Goal: Register for event/course

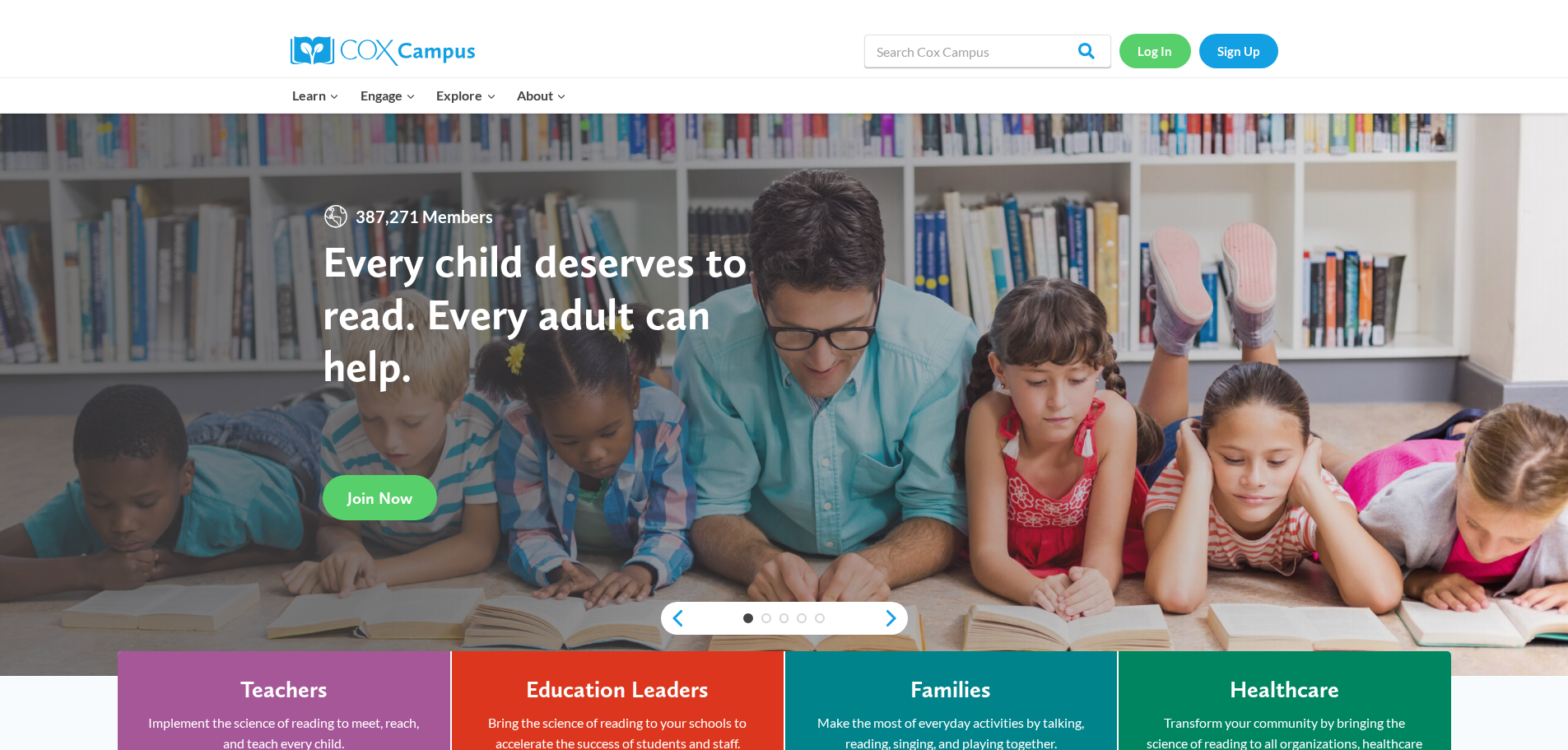
click at [1160, 51] on link "Log In" at bounding box center [1155, 50] width 72 height 34
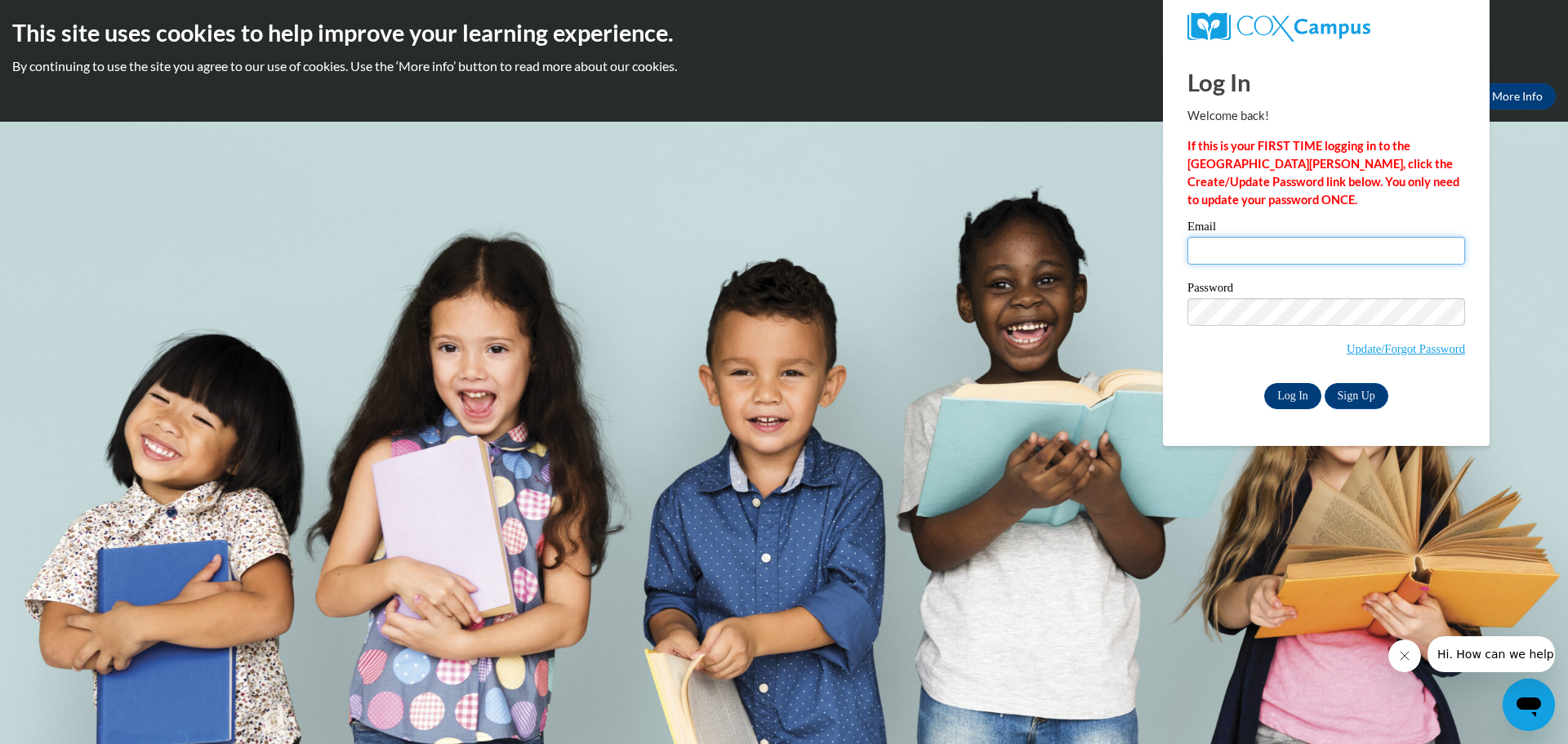
type input "pricedawn@aasd.k12.wi.us"
click at [1292, 395] on input "Log In" at bounding box center [1293, 396] width 57 height 26
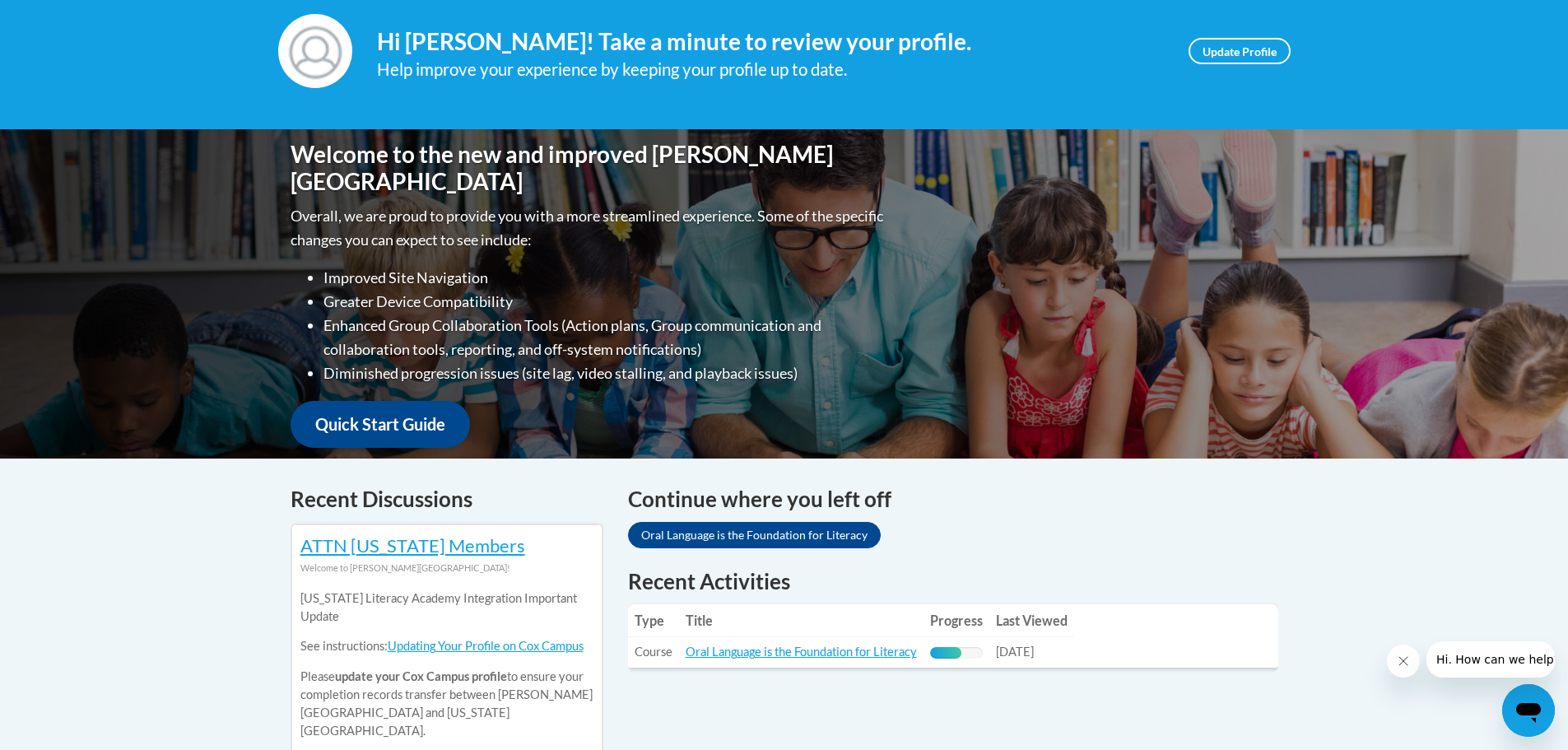
scroll to position [247, 0]
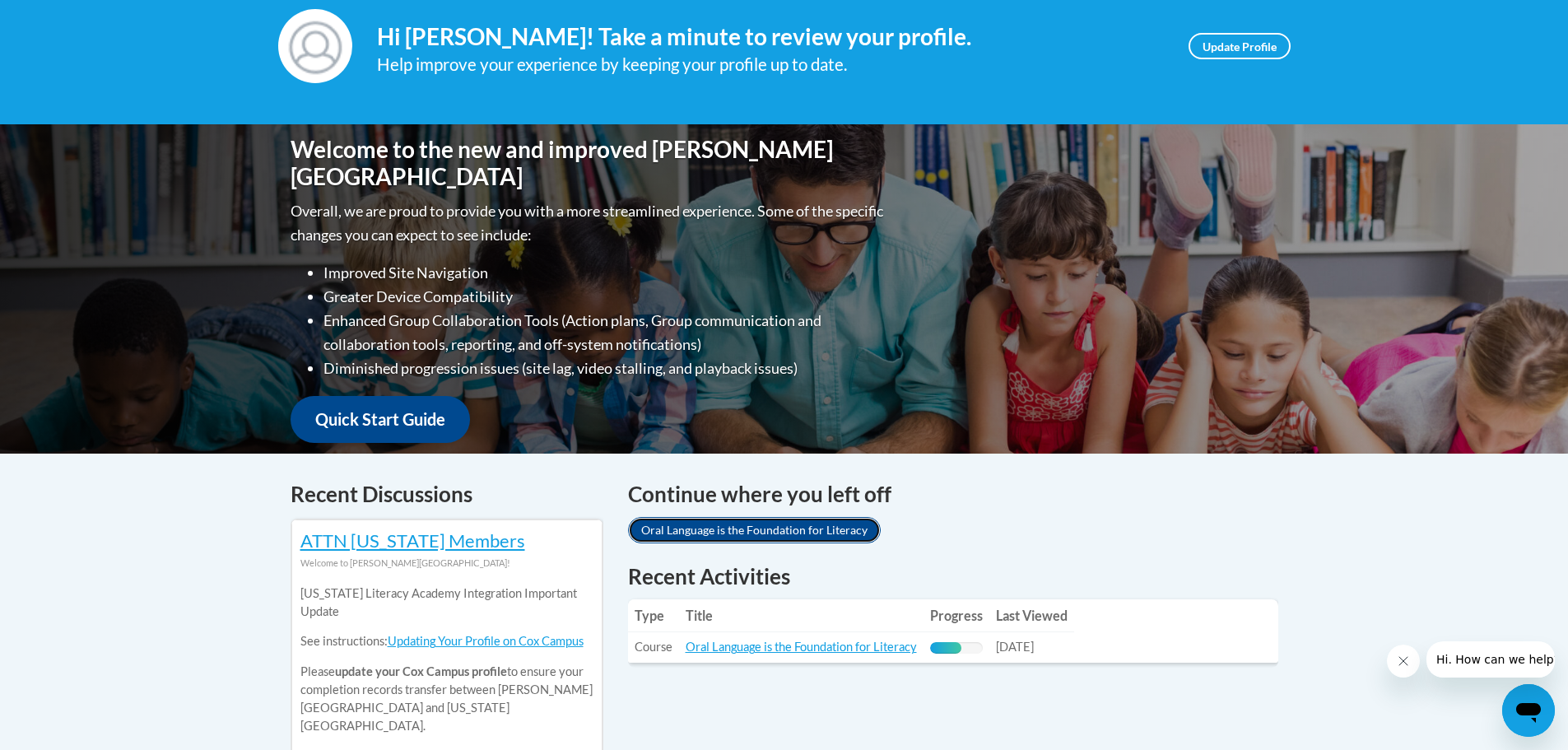
click at [755, 530] on link "Oral Language is the Foundation for Literacy" at bounding box center [754, 530] width 253 height 27
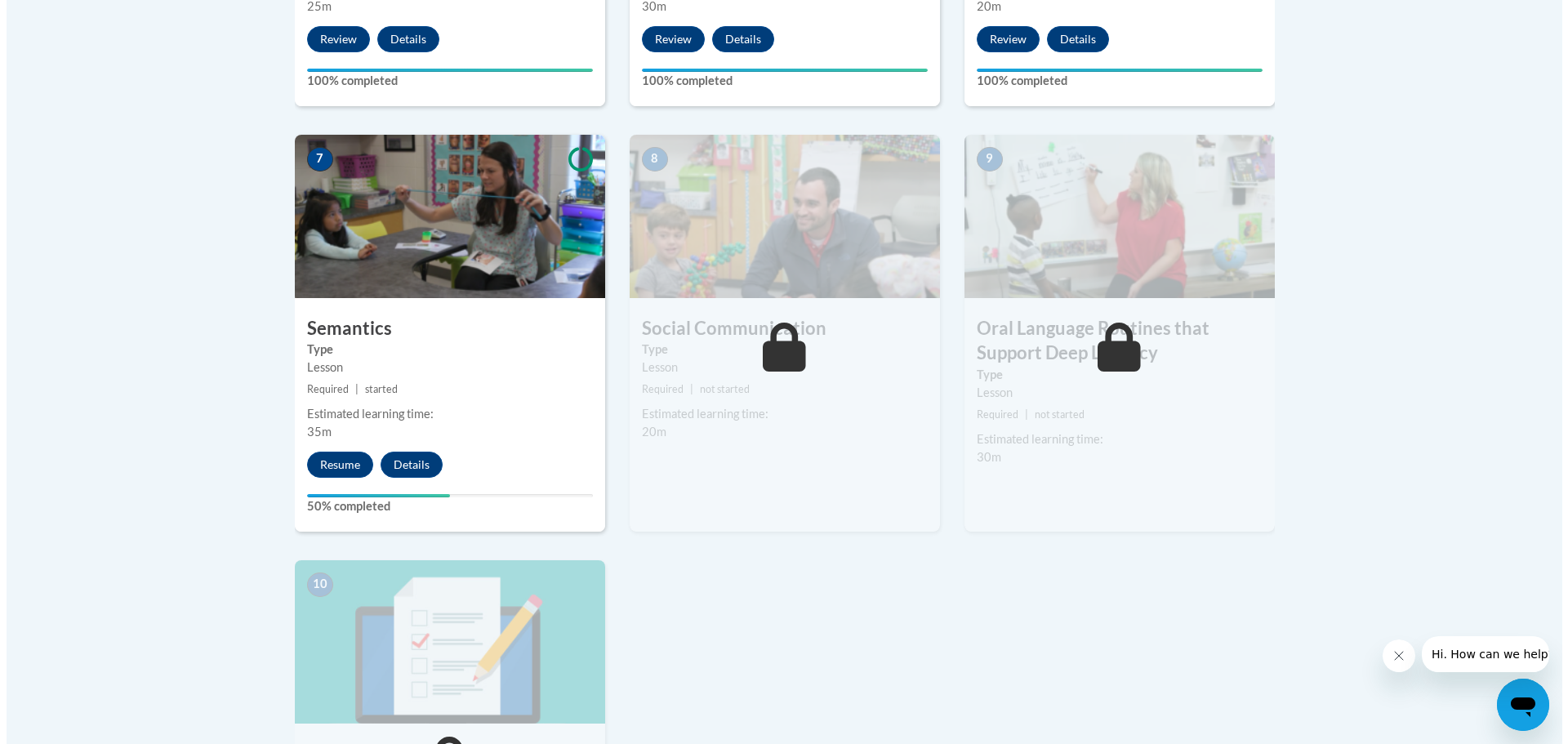
scroll to position [1307, 0]
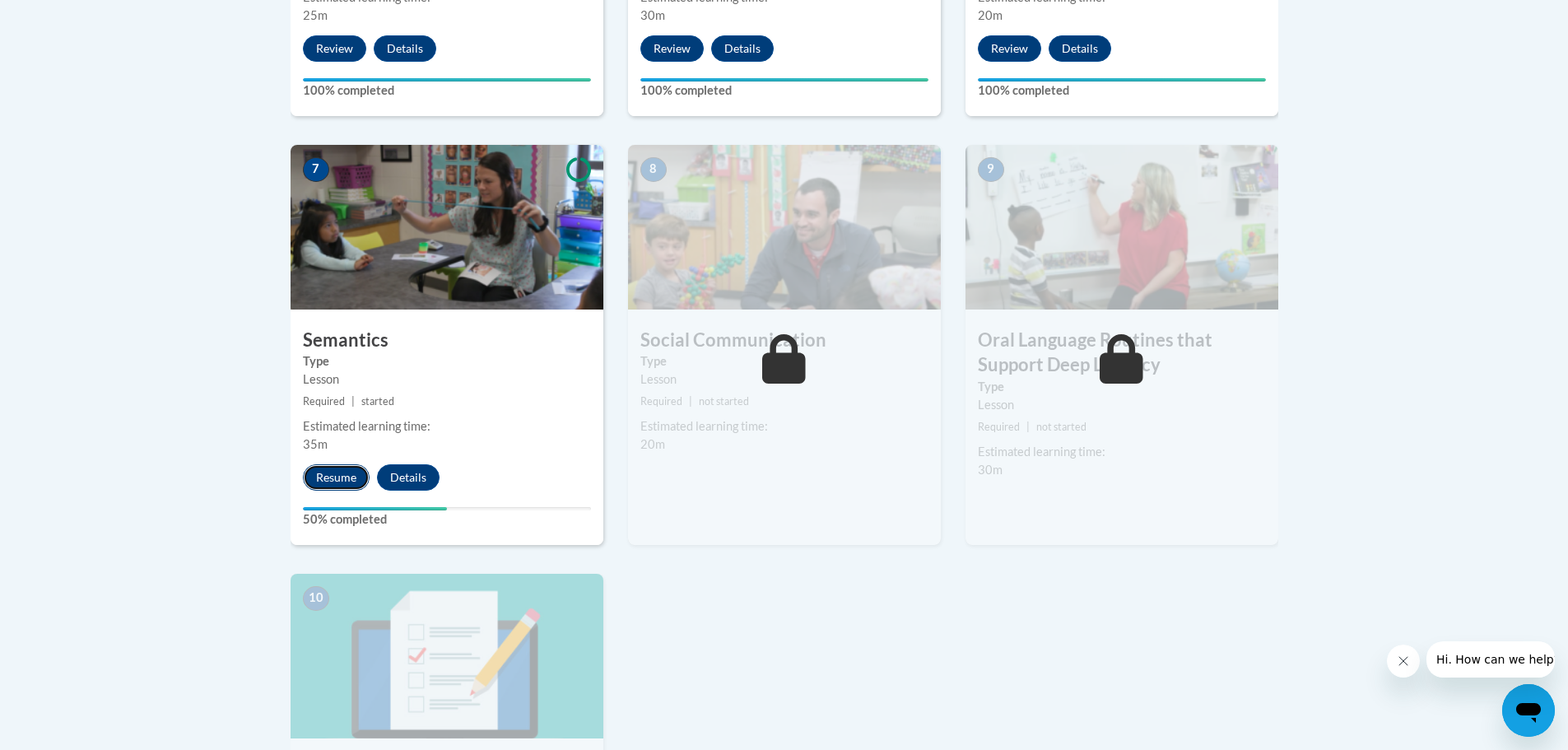
click at [338, 474] on button "Resume" at bounding box center [336, 478] width 66 height 27
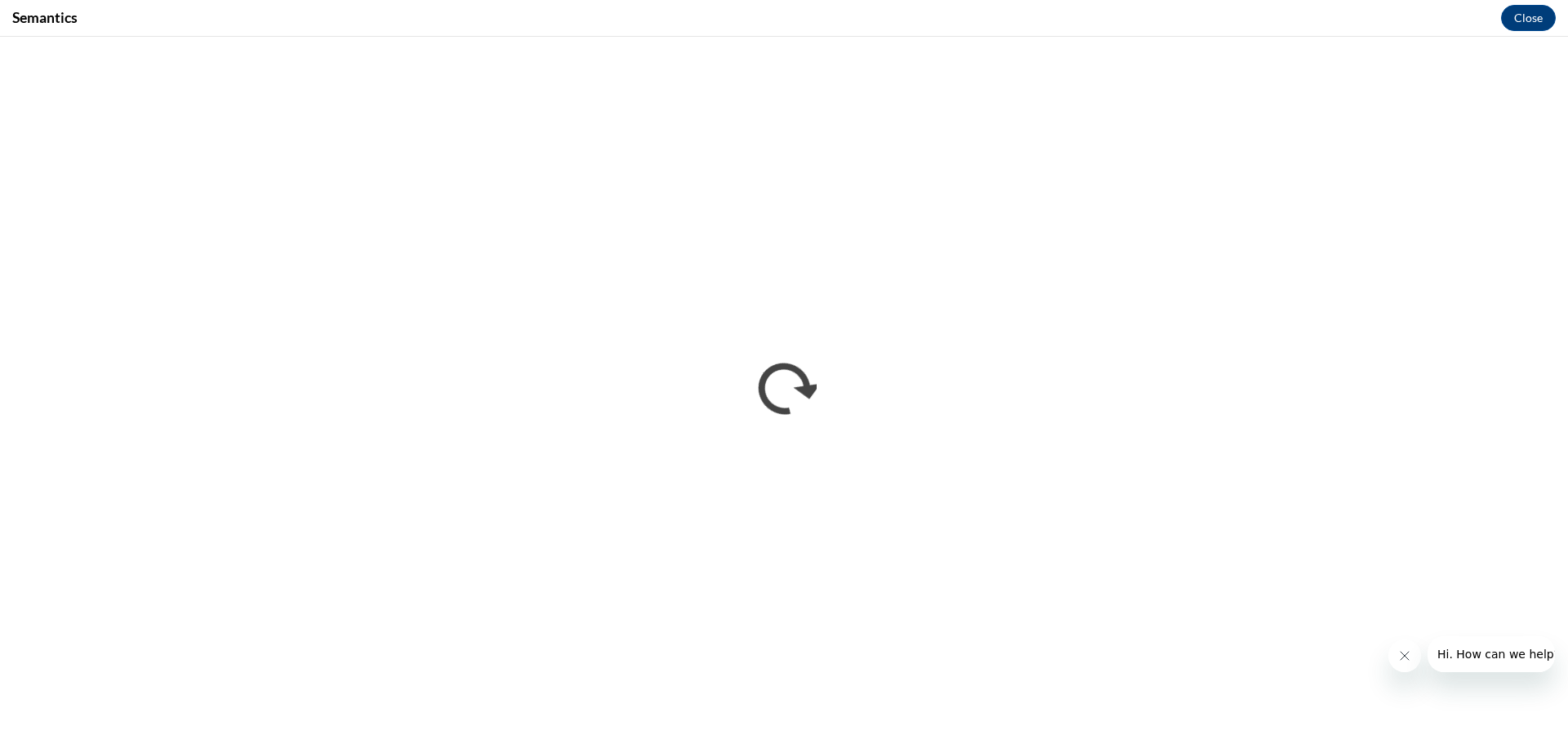
scroll to position [0, 0]
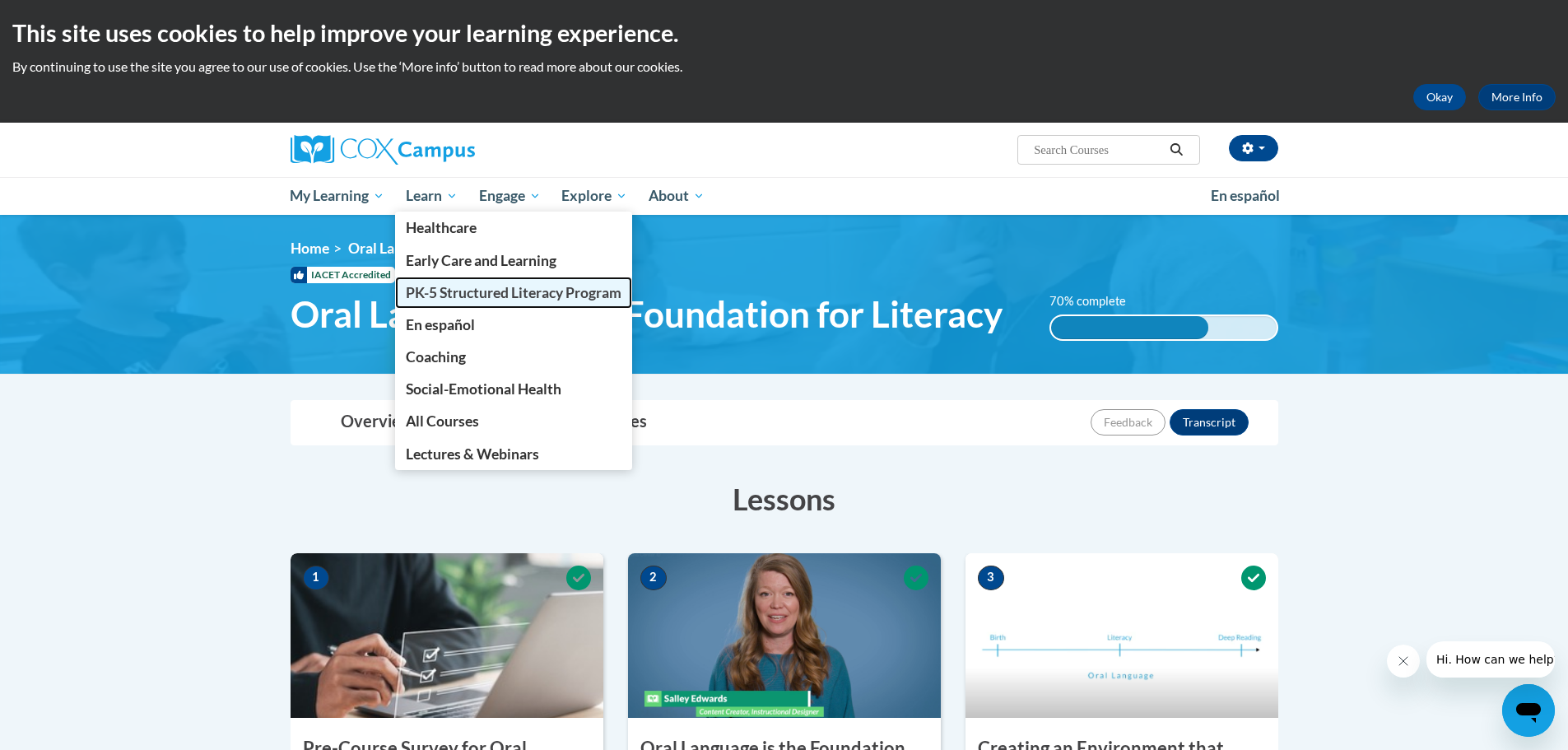
click at [486, 292] on span "PK-5 Structured Literacy Program" at bounding box center [513, 293] width 216 height 18
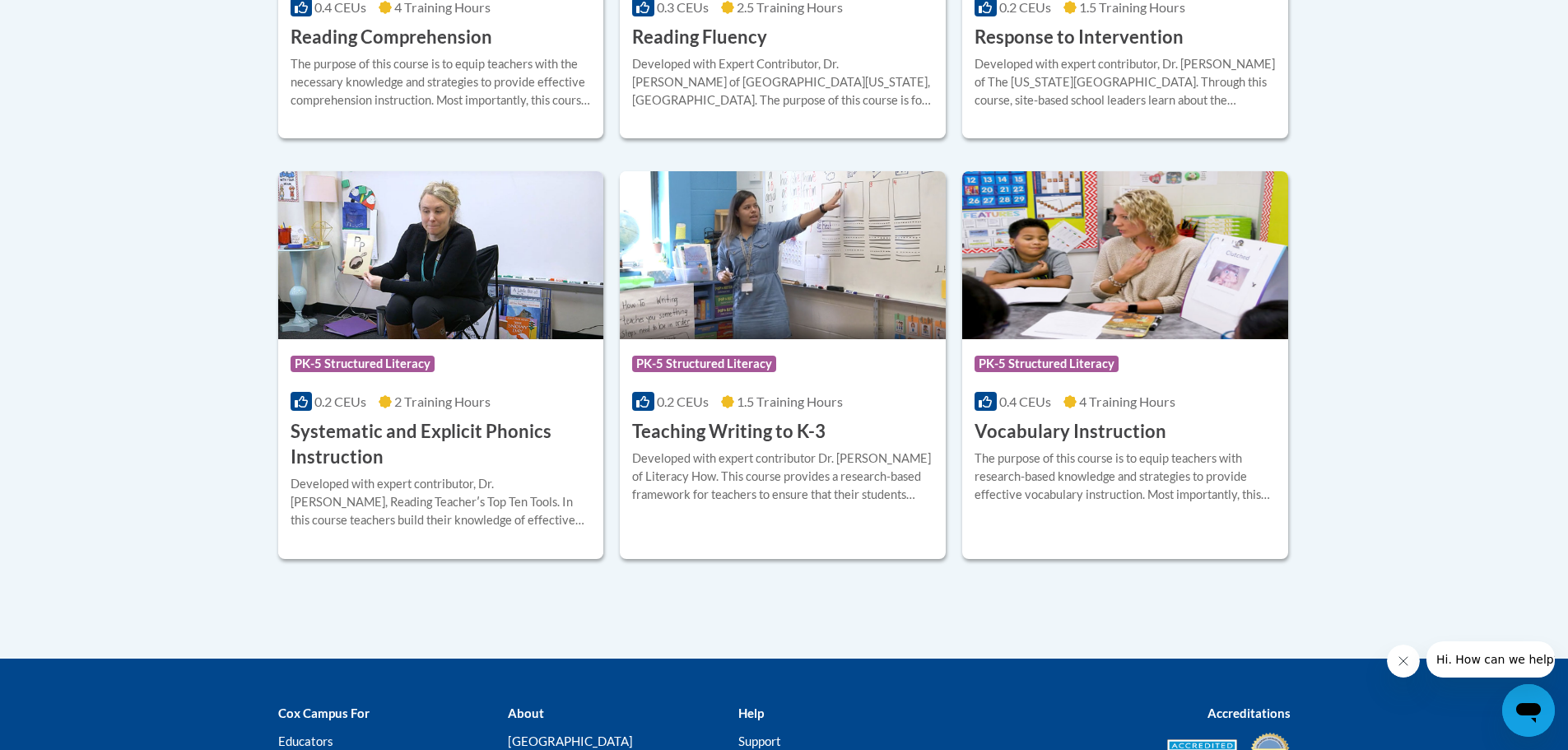
scroll to position [1891, 0]
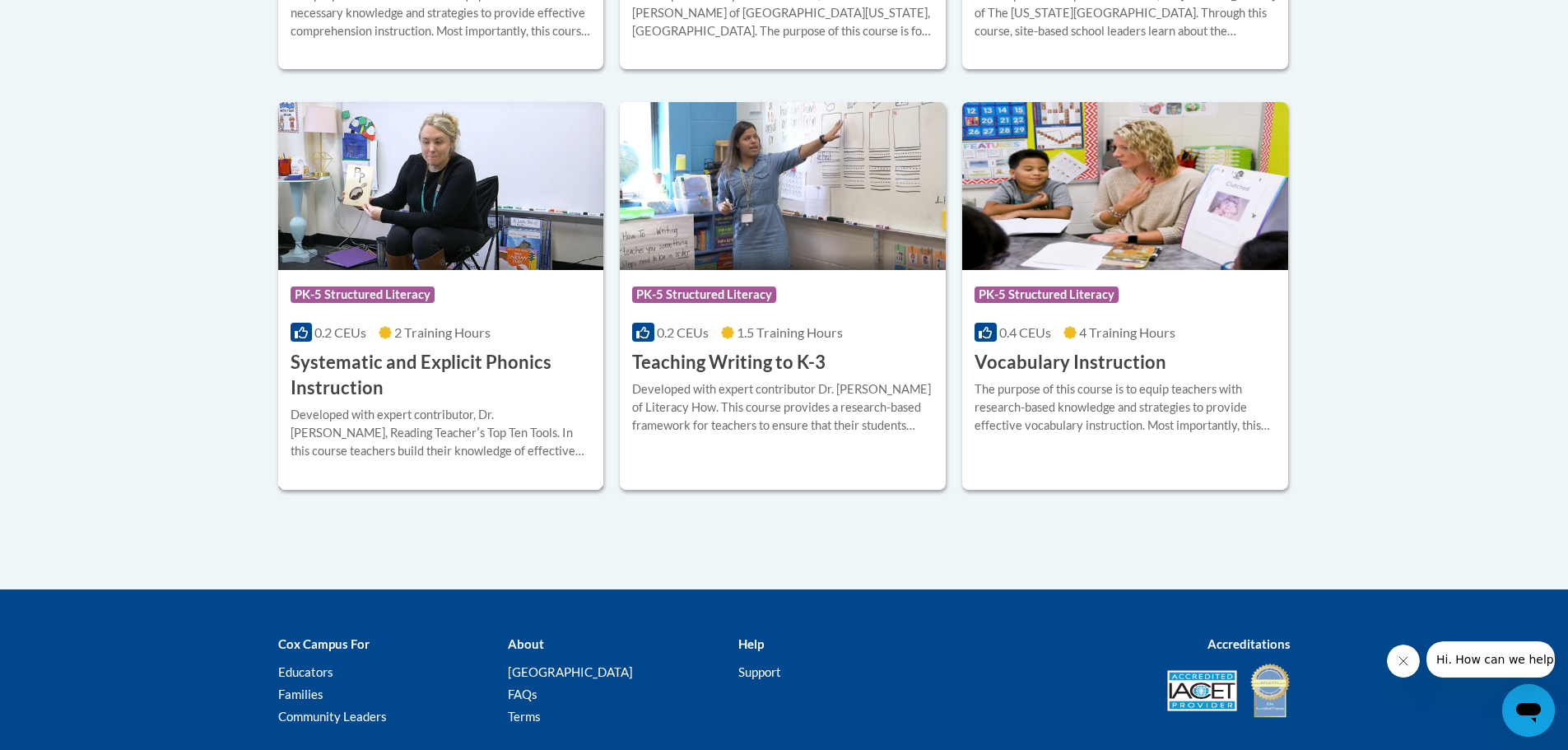
click at [351, 353] on h3 "Systematic and Explicit Phonics Instruction" at bounding box center [441, 375] width 301 height 51
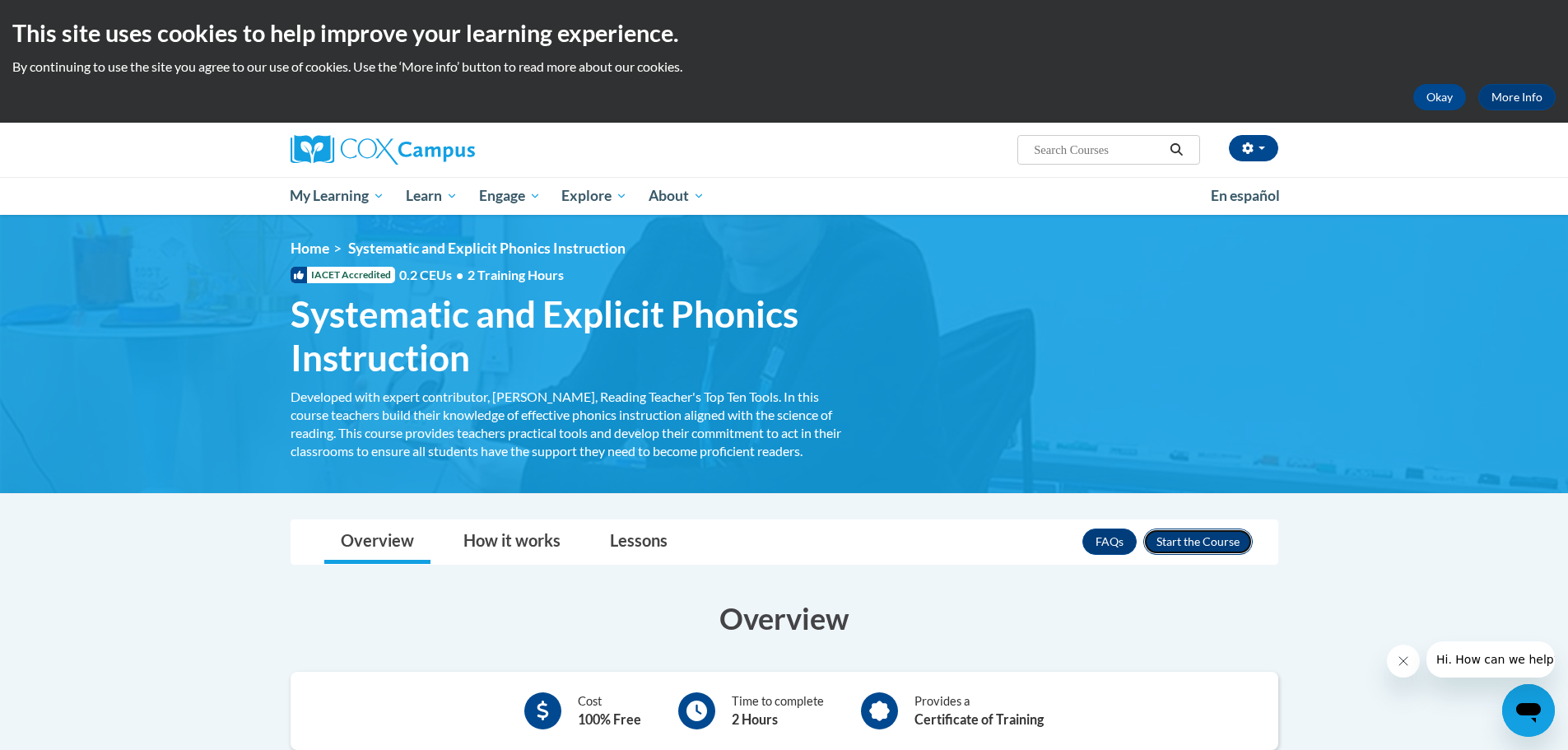
click at [1229, 542] on button "Enroll" at bounding box center [1198, 542] width 110 height 27
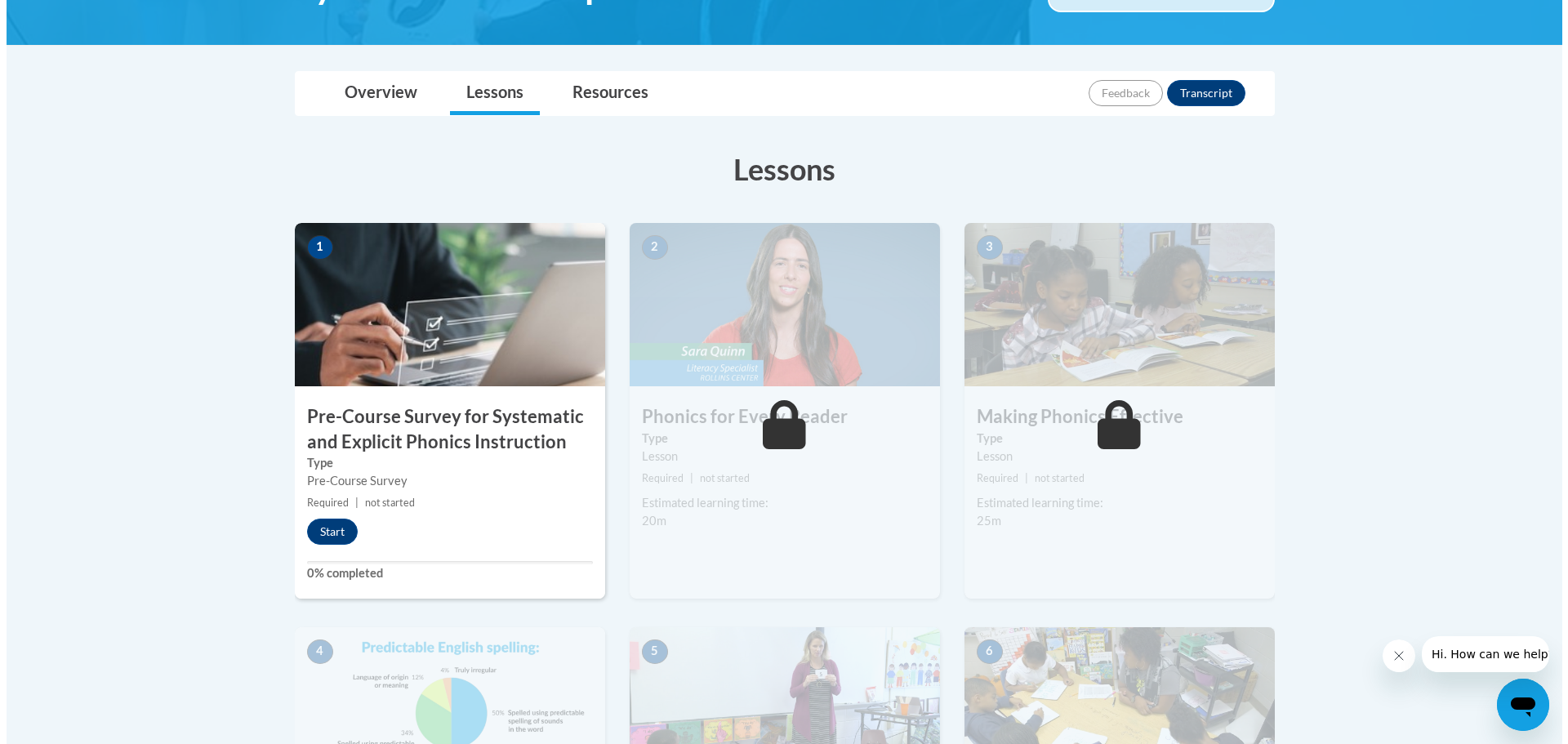
scroll to position [327, 0]
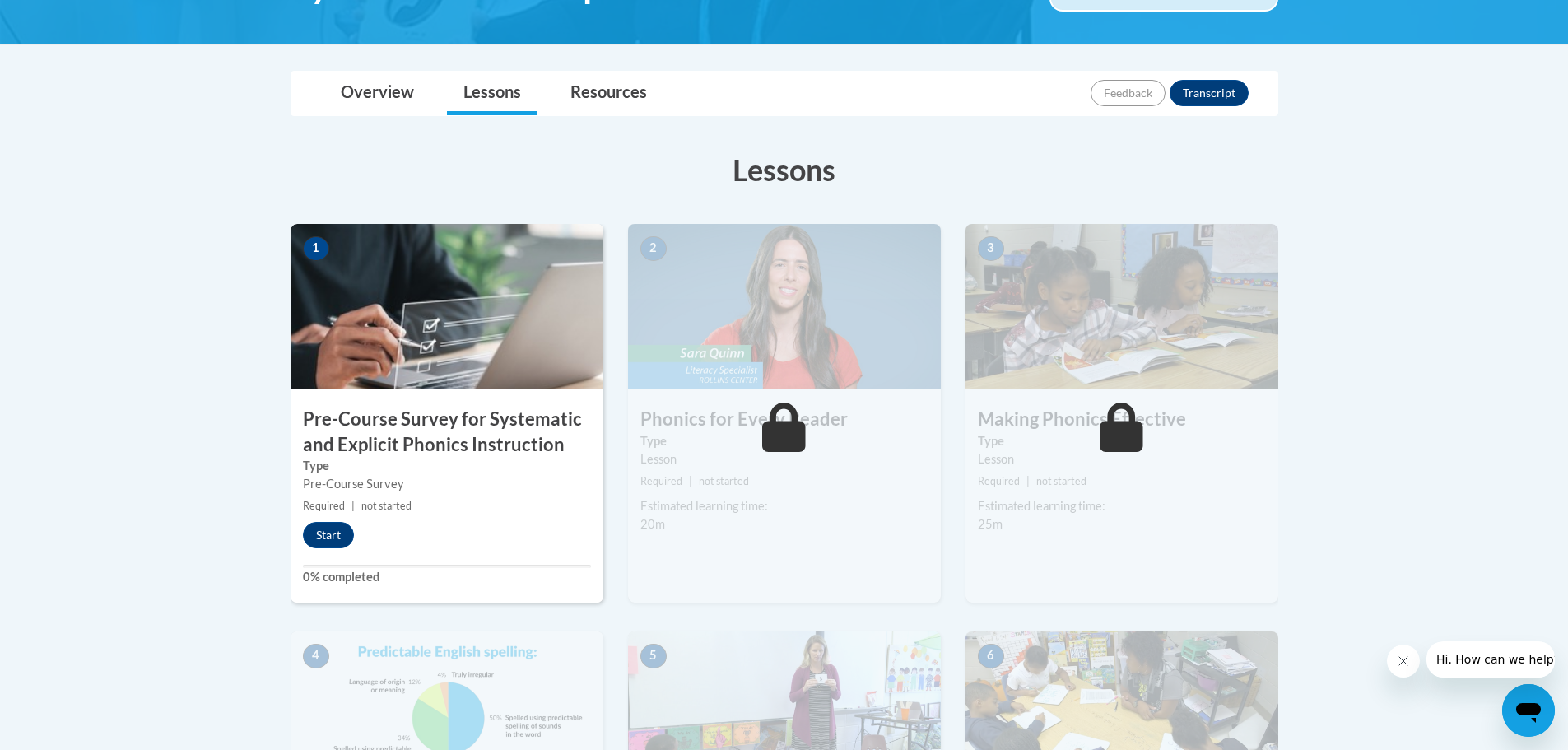
click at [359, 314] on img at bounding box center [447, 306] width 313 height 164
click at [325, 535] on button "Start" at bounding box center [329, 535] width 51 height 27
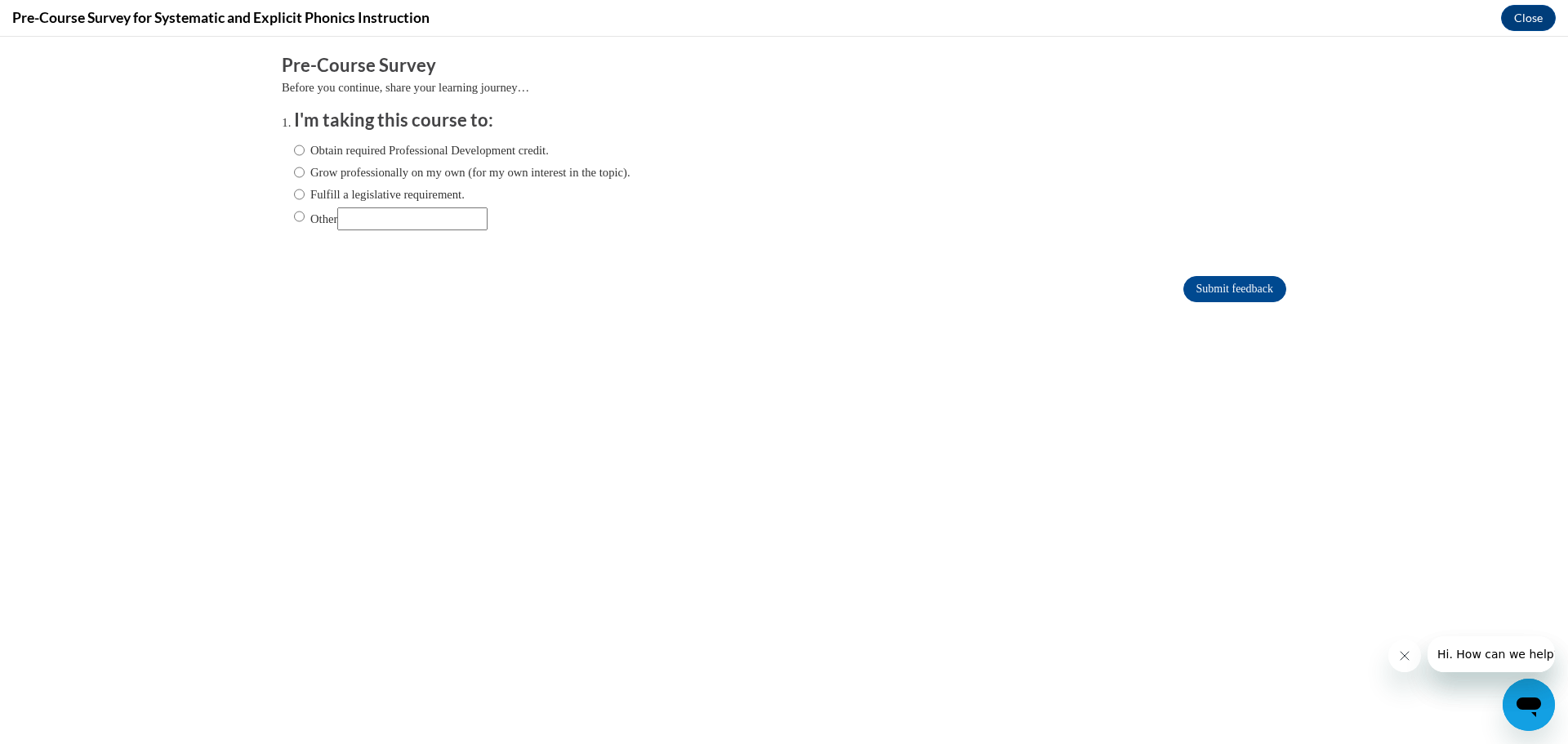
scroll to position [0, 0]
click at [294, 151] on input "Obtain required Professional Development credit." at bounding box center [299, 150] width 11 height 18
radio input "true"
click at [1238, 289] on input "Submit feedback" at bounding box center [1234, 289] width 103 height 26
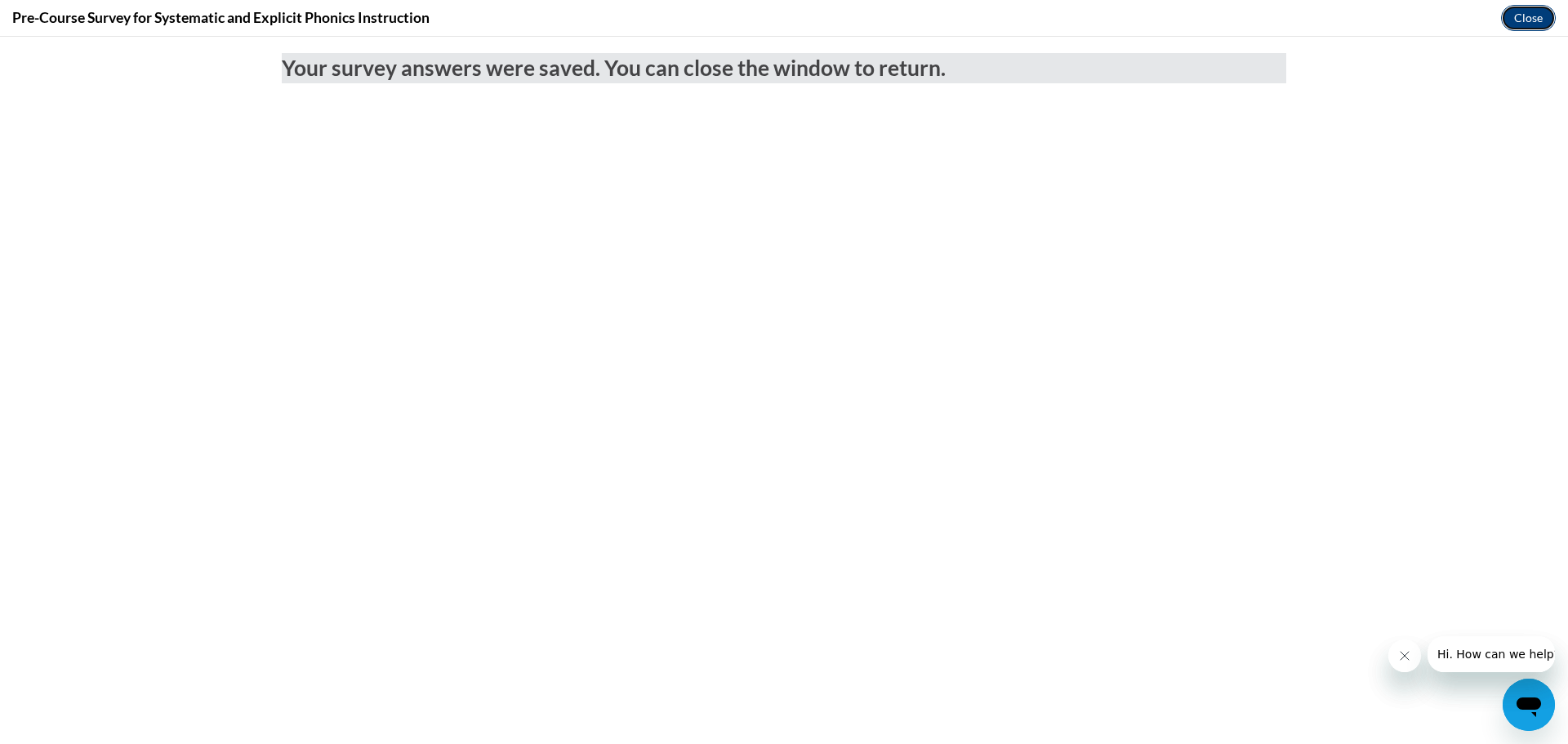
click at [1515, 18] on button "Close" at bounding box center [1529, 18] width 54 height 26
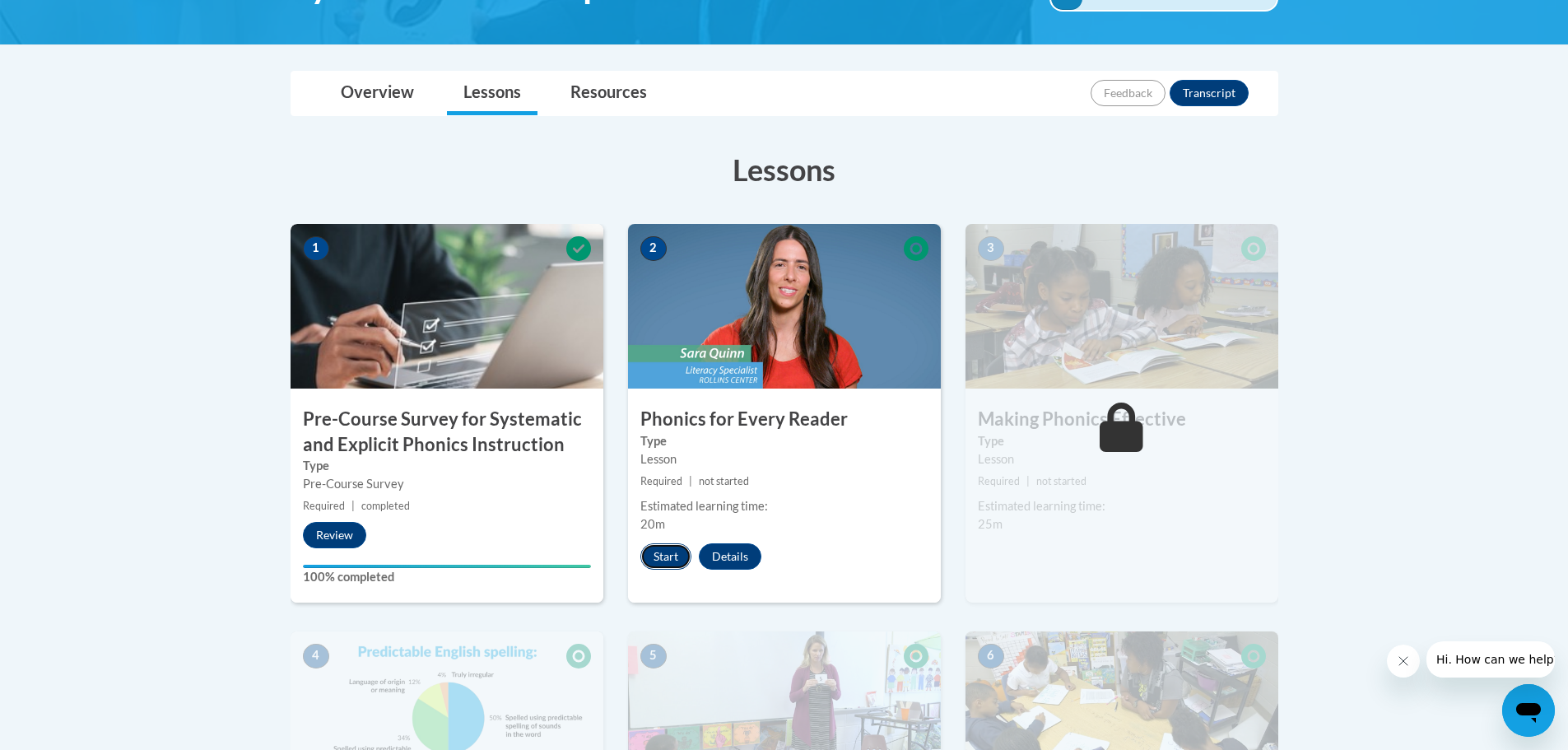
click at [678, 557] on button "Start" at bounding box center [666, 557] width 51 height 27
